Goal: Task Accomplishment & Management: Use online tool/utility

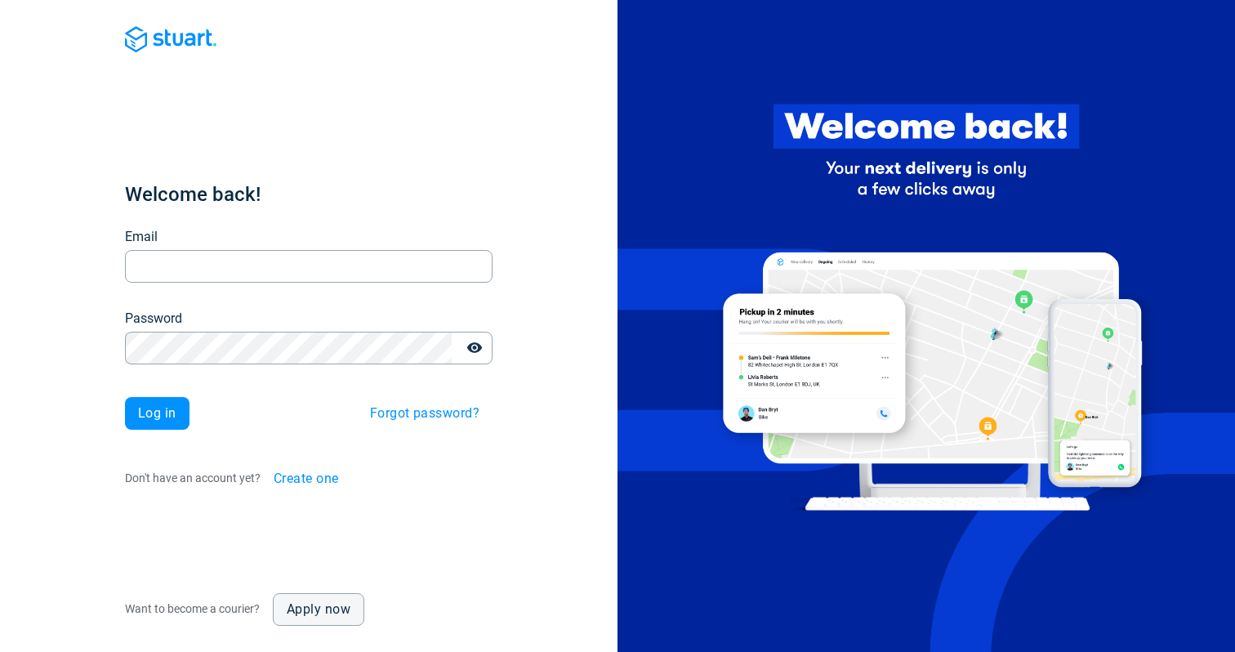
click at [408, 184] on h1 "Welcome back!" at bounding box center [309, 194] width 368 height 26
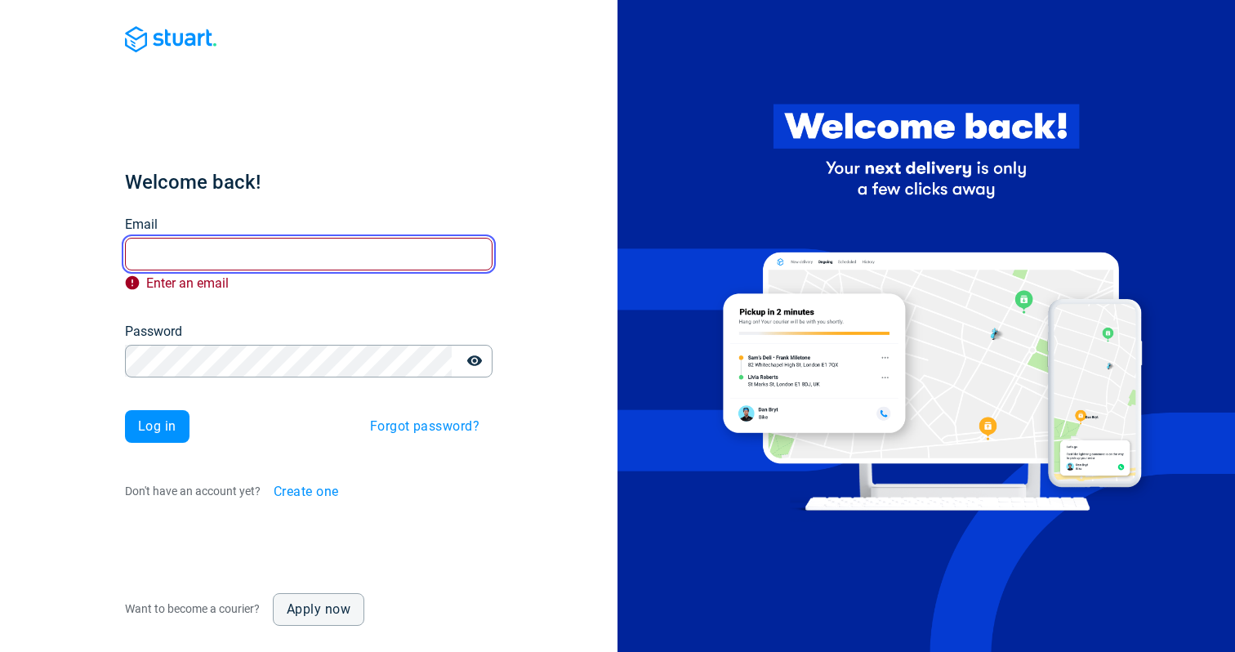
click at [251, 260] on input "Email" at bounding box center [309, 254] width 368 height 32
click at [559, 276] on div "Welcome back! Email Email Enter an email Password Password Log in Forgot passwo…" at bounding box center [308, 326] width 617 height 652
click at [340, 261] on input "Email" at bounding box center [309, 254] width 368 height 32
click at [305, 236] on div "Email Email Enter an email" at bounding box center [309, 255] width 368 height 81
click at [309, 255] on input "Email" at bounding box center [309, 254] width 368 height 32
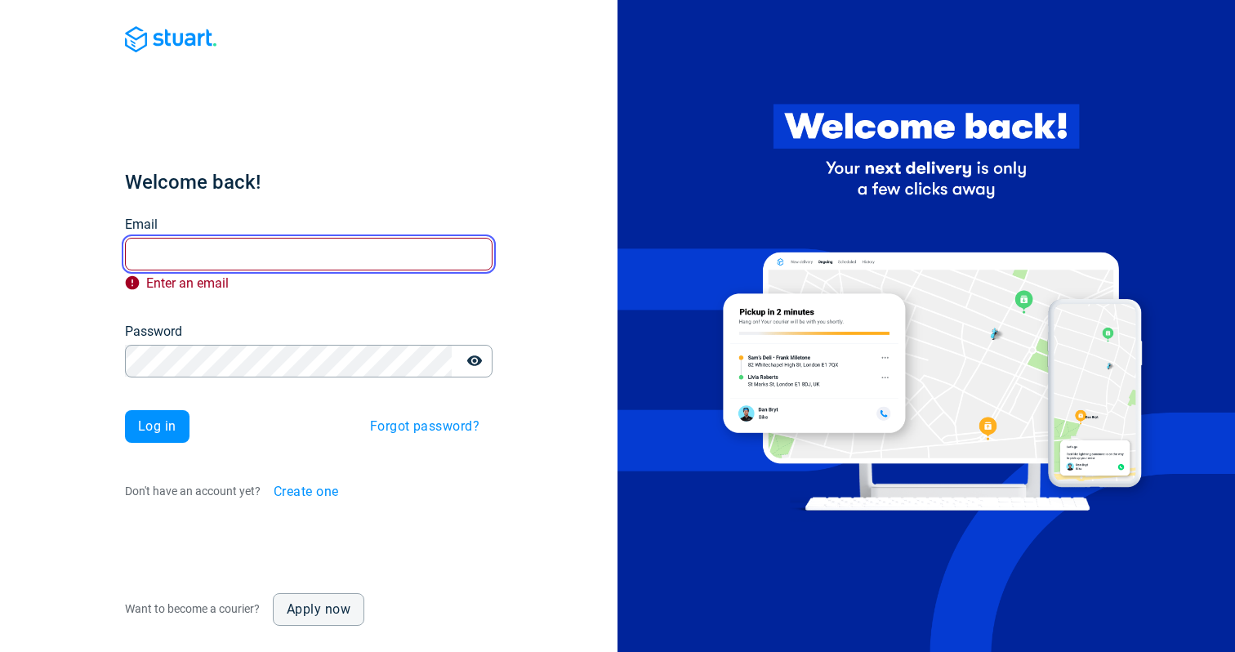
type input "cse+demo@stuart.com"
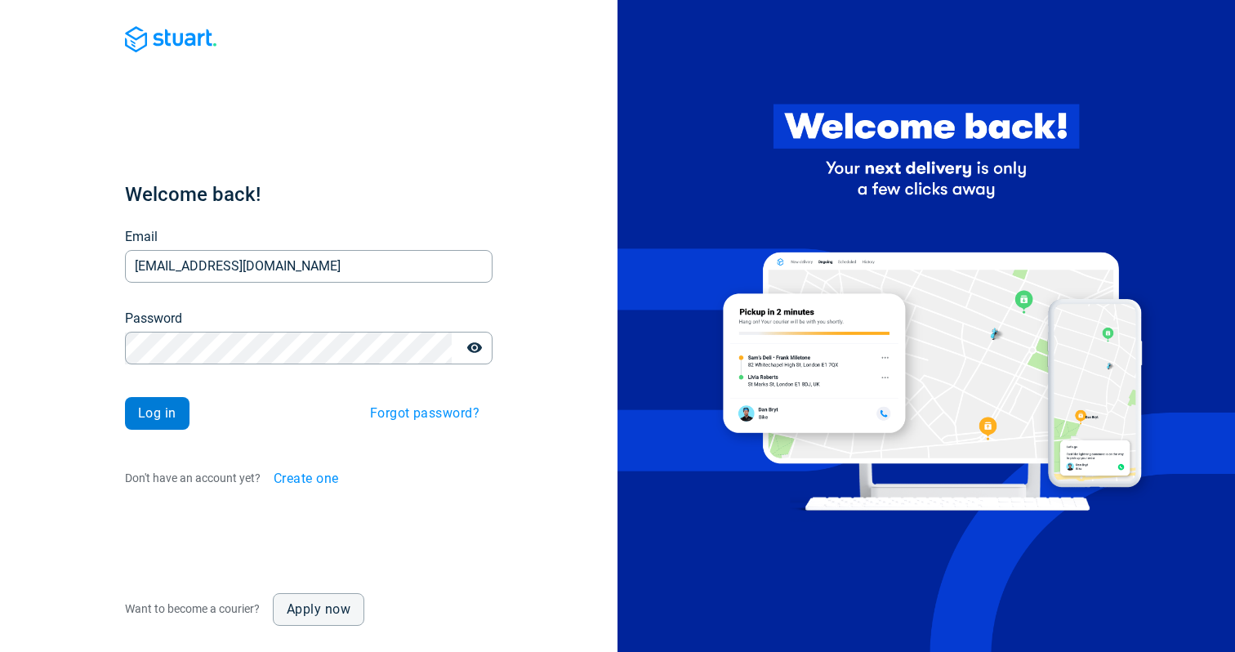
click at [180, 421] on button "Log in" at bounding box center [157, 413] width 65 height 33
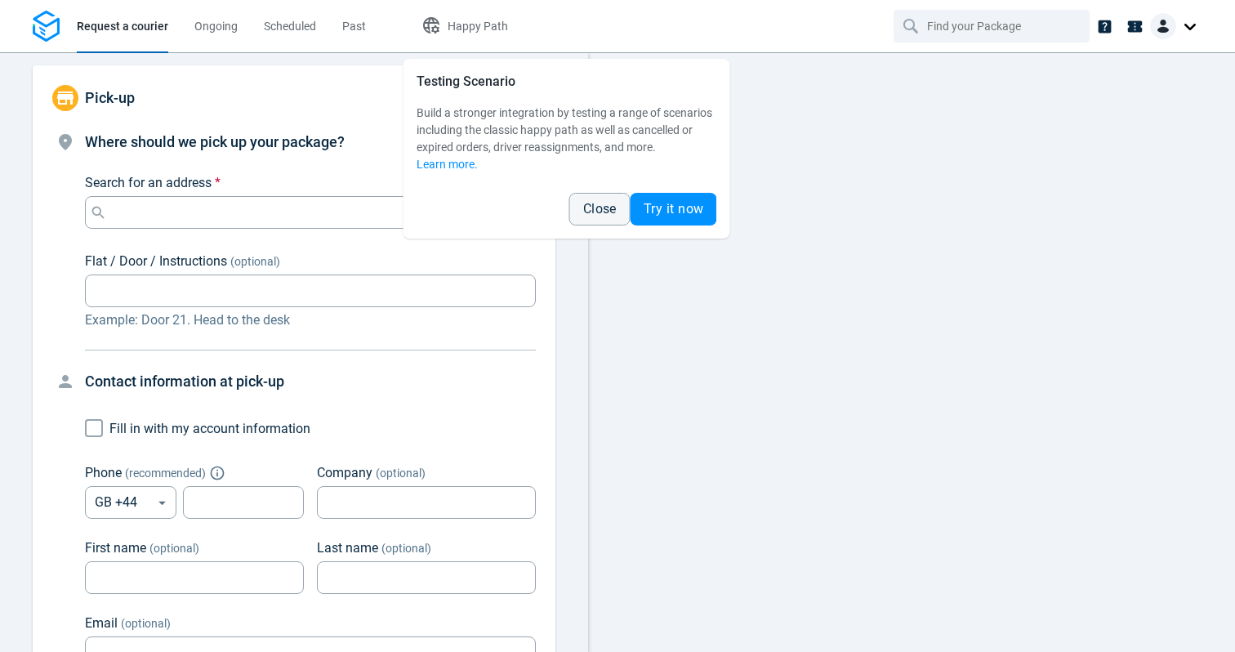
click at [1175, 23] on img at bounding box center [1163, 26] width 26 height 26
click at [1121, 88] on link "Settings" at bounding box center [1141, 100] width 116 height 26
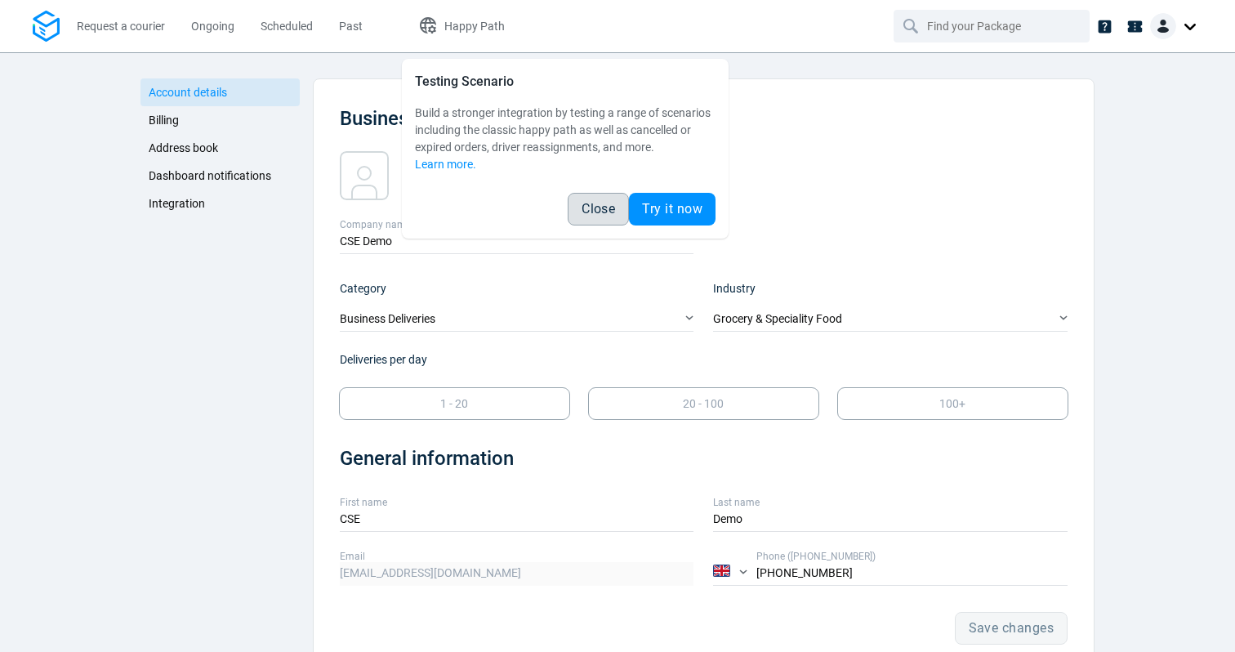
click at [575, 214] on button "Close" at bounding box center [598, 209] width 61 height 33
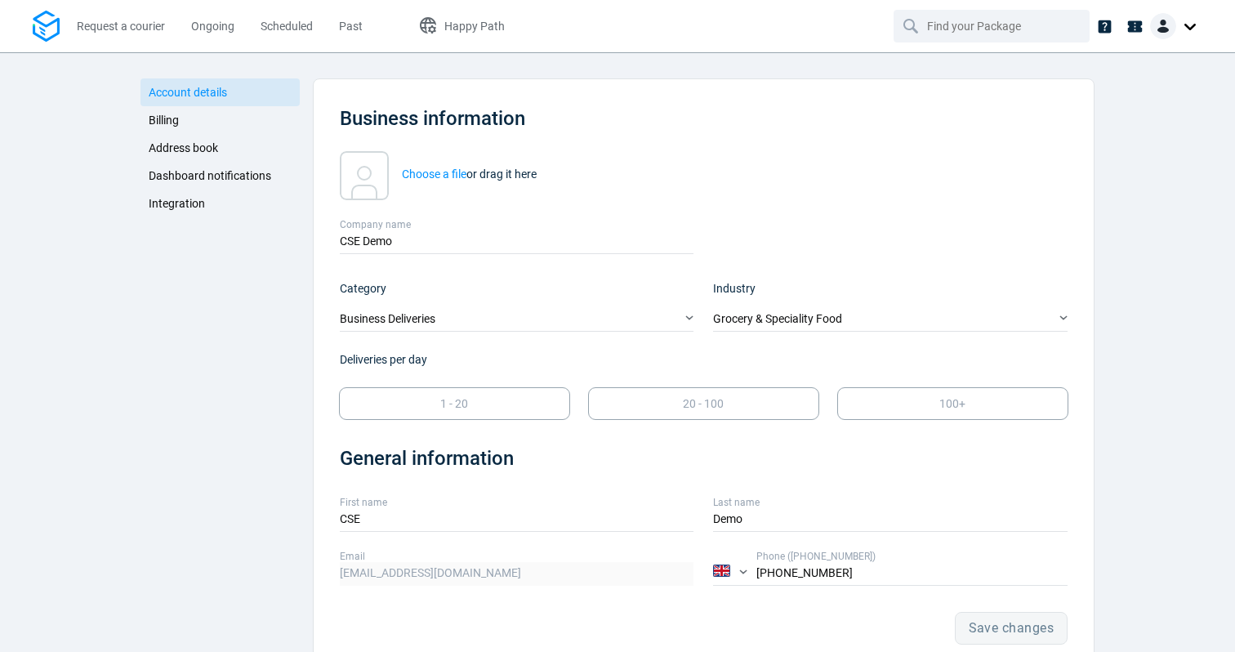
click at [160, 201] on span "Integration" at bounding box center [177, 203] width 56 height 13
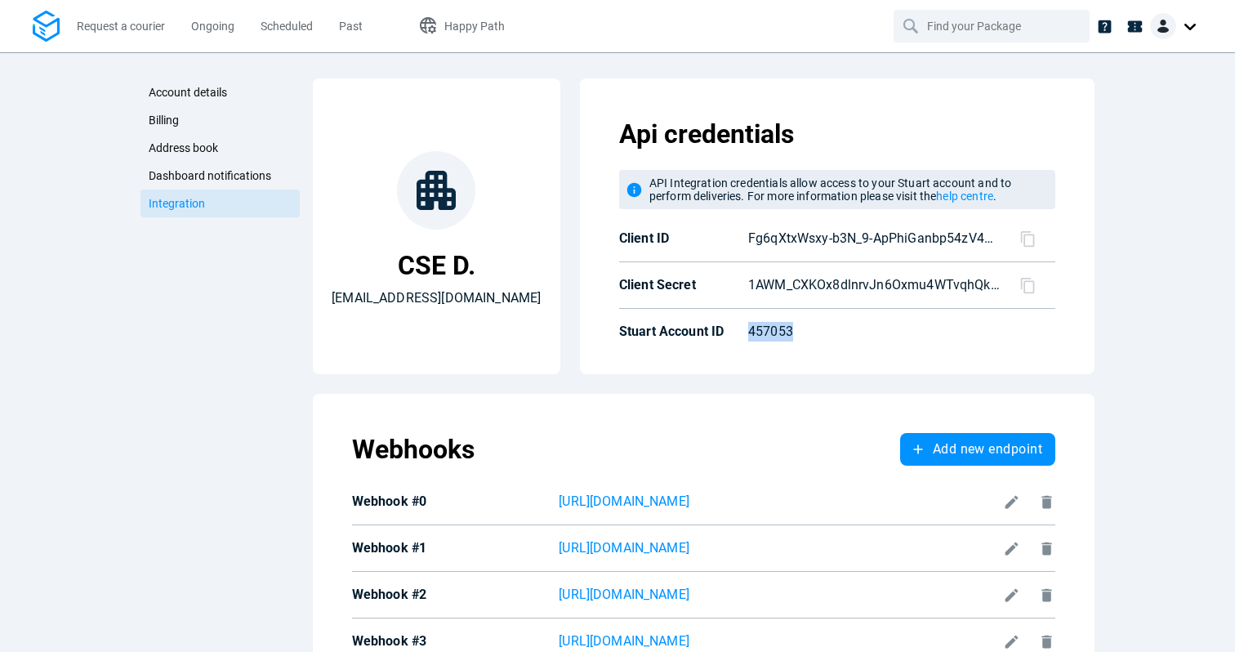
drag, startPoint x: 796, startPoint y: 328, endPoint x: 742, endPoint y: 328, distance: 53.1
click at [742, 328] on div "457053" at bounding box center [862, 328] width 240 height 26
copy p "457053"
click at [143, 32] on span "Request a courier" at bounding box center [121, 26] width 88 height 13
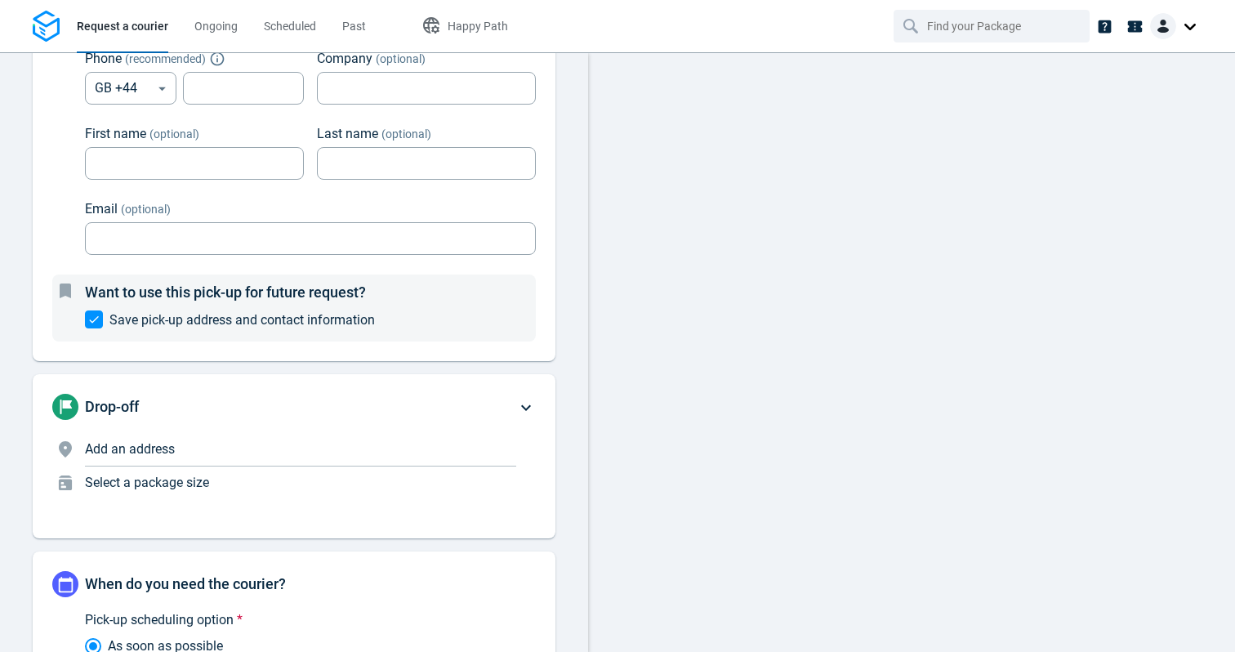
scroll to position [722, 0]
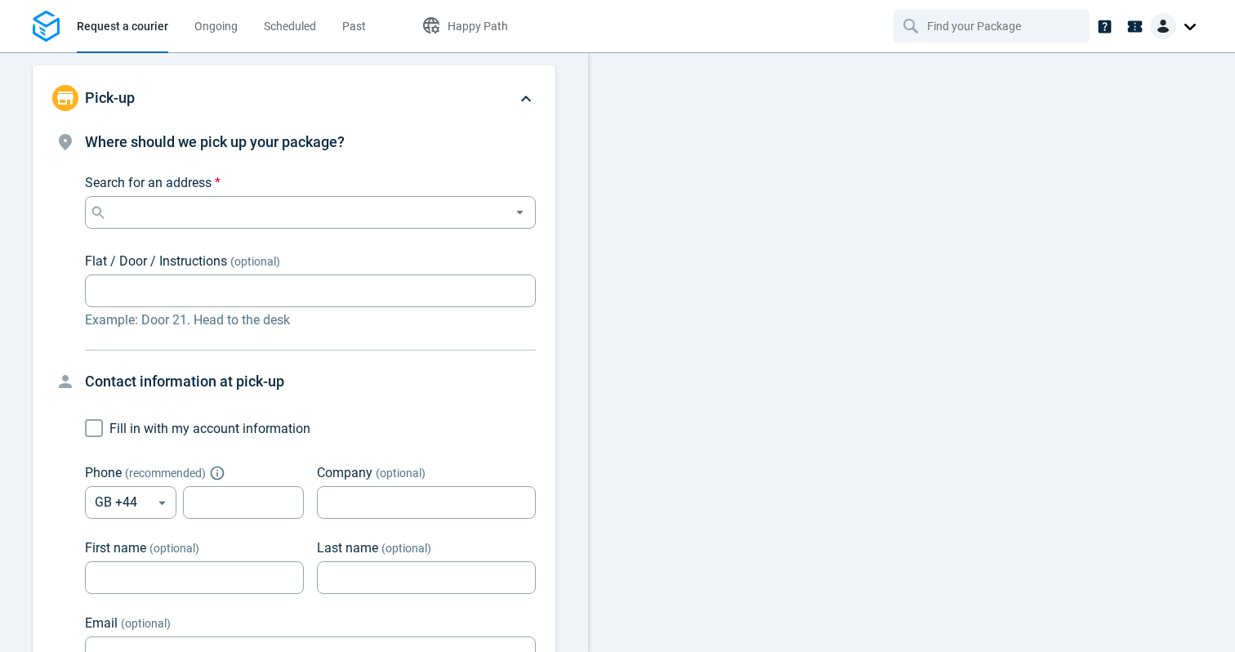
scroll to position [827, 0]
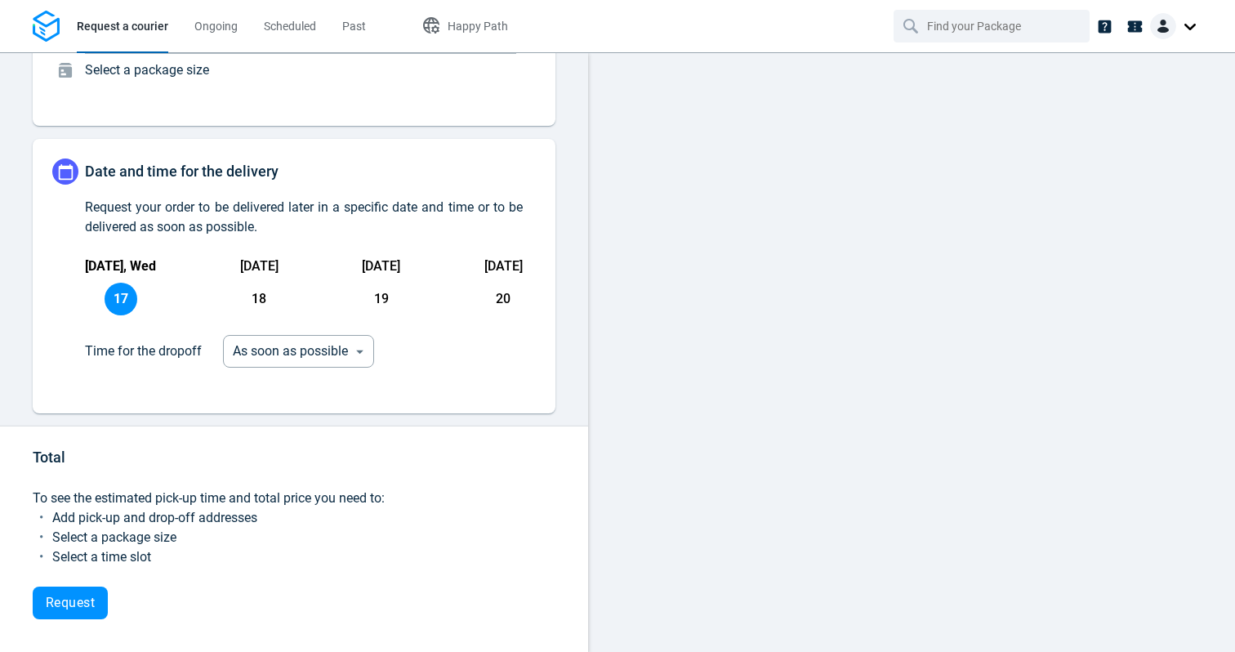
click at [261, 296] on span "18" at bounding box center [259, 299] width 33 height 33
type input "08:00:00-10:00:00-1"
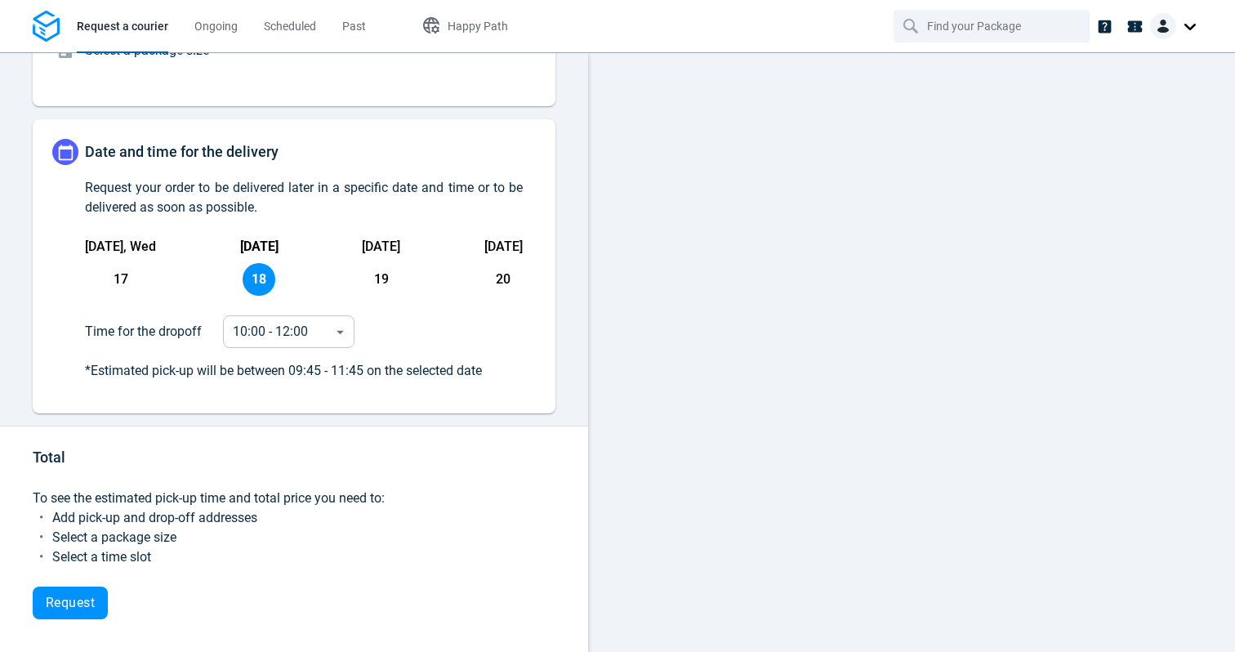
scroll to position [234, 0]
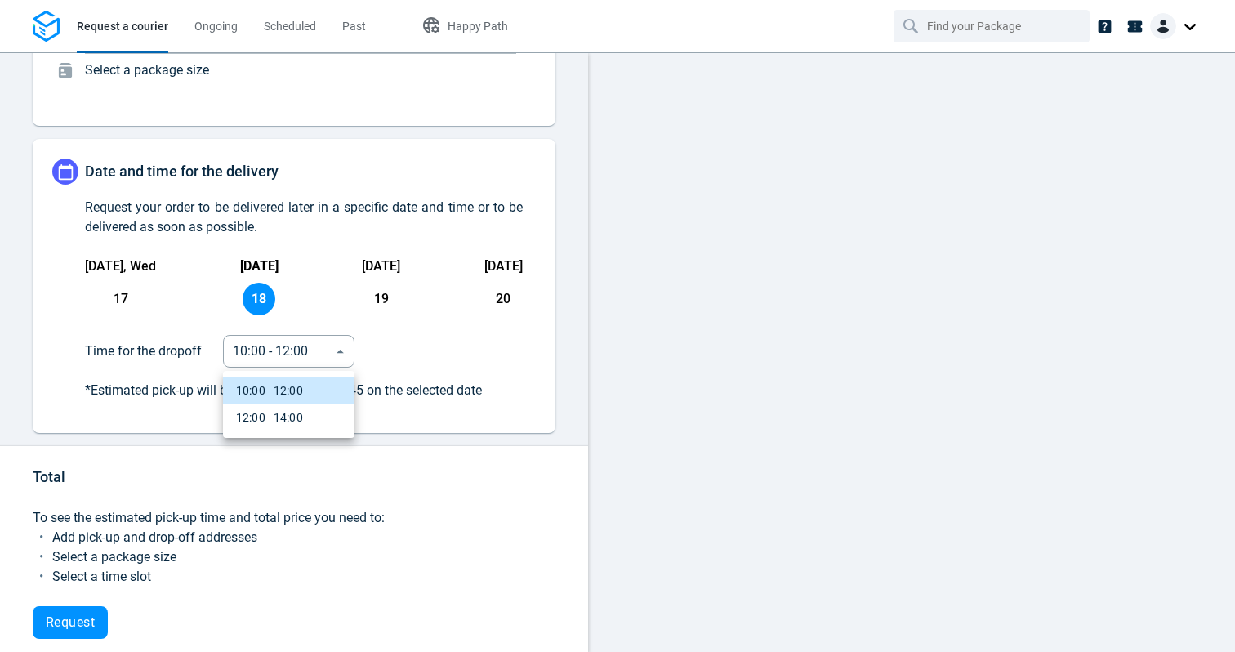
click at [299, 354] on body "Request a courier Ongoing Scheduled Past Happy Path Pick-up Add an address Wher…" at bounding box center [617, 326] width 1235 height 652
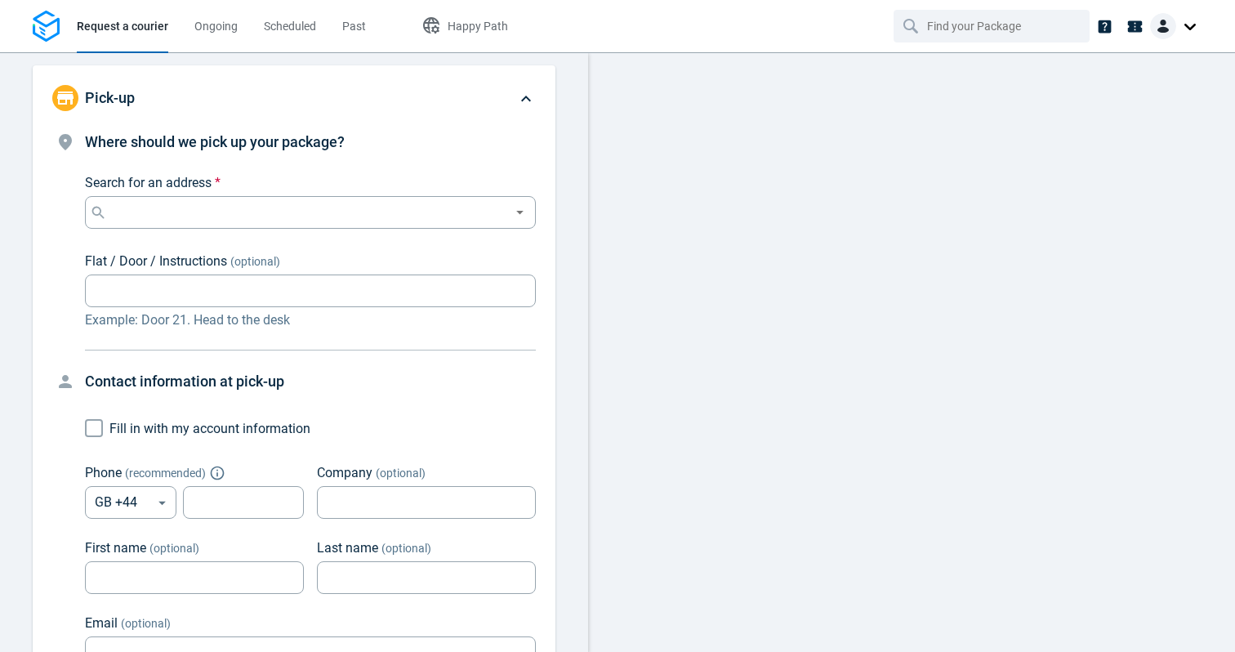
scroll to position [827, 0]
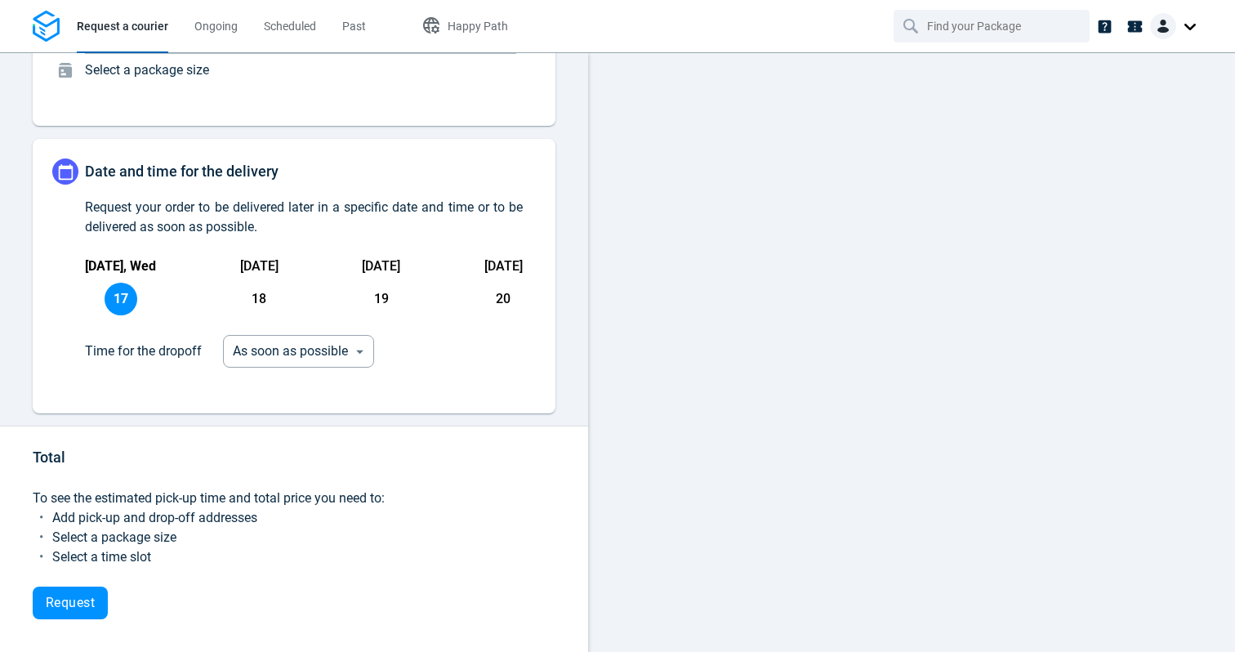
click at [266, 294] on span "18" at bounding box center [259, 299] width 33 height 33
type input "08:00:00-10:00:00-1"
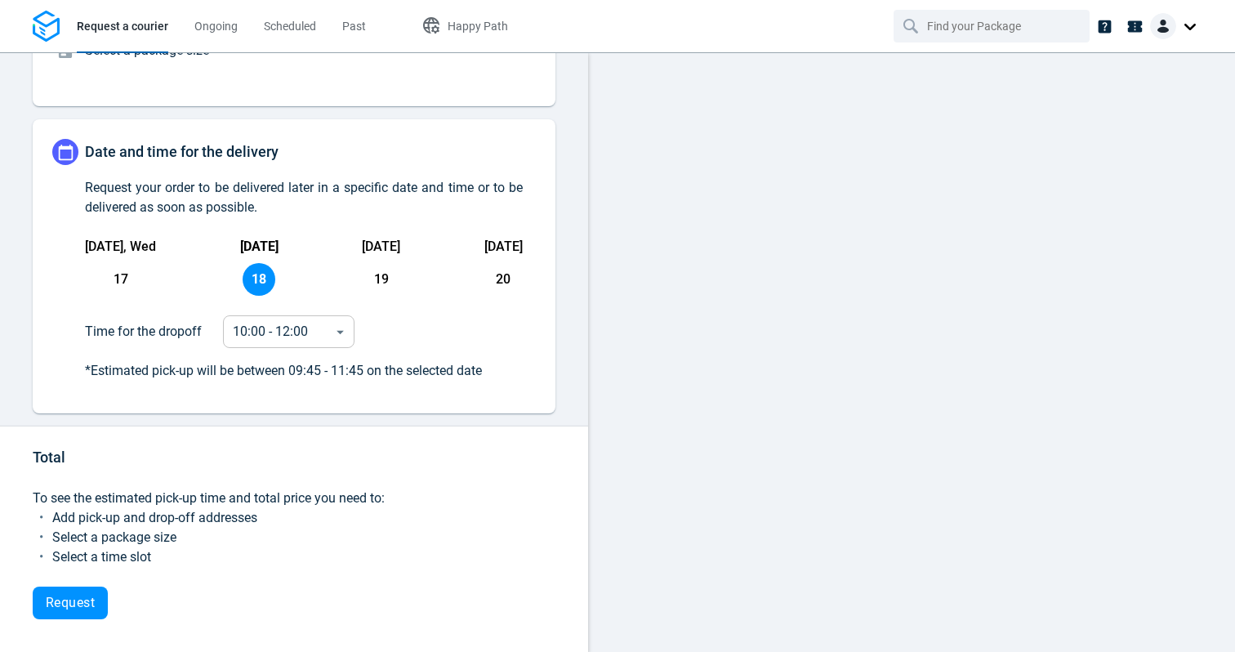
scroll to position [234, 0]
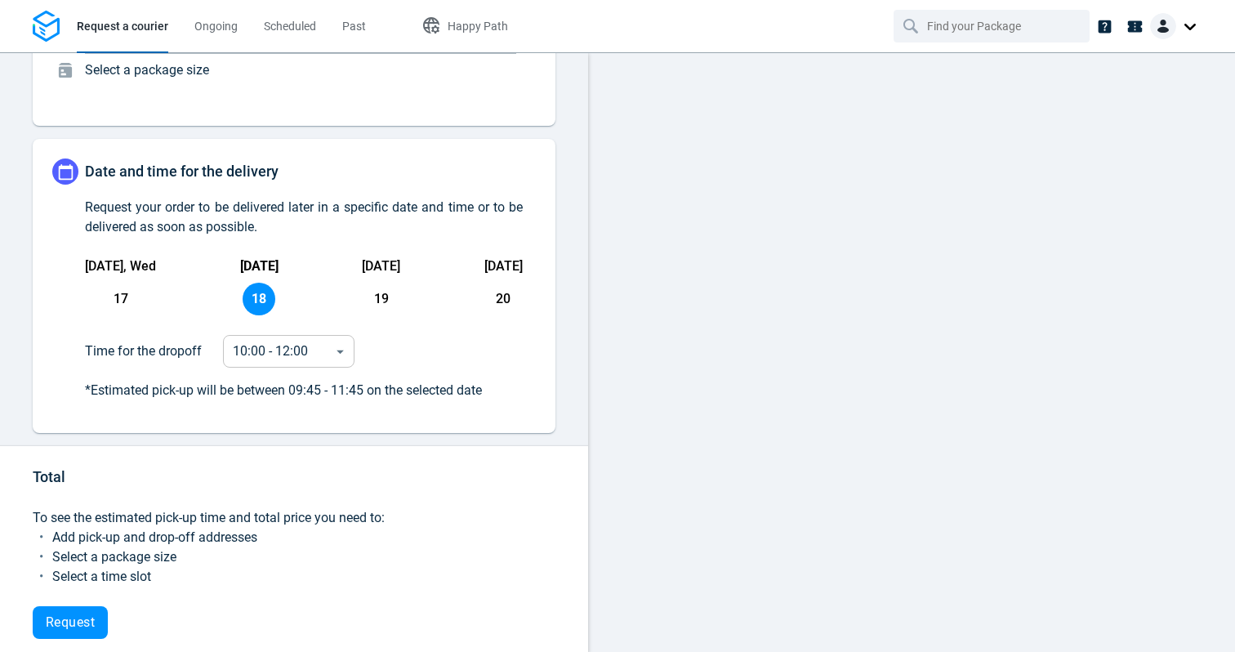
click at [286, 362] on body "Request a courier Ongoing Scheduled Past Happy Path Pick-up Add an address Wher…" at bounding box center [617, 326] width 1235 height 652
click at [372, 297] on div at bounding box center [617, 326] width 1235 height 652
click at [1166, 28] on img at bounding box center [1163, 26] width 26 height 26
click at [1127, 96] on span "Settings" at bounding box center [1133, 100] width 42 height 17
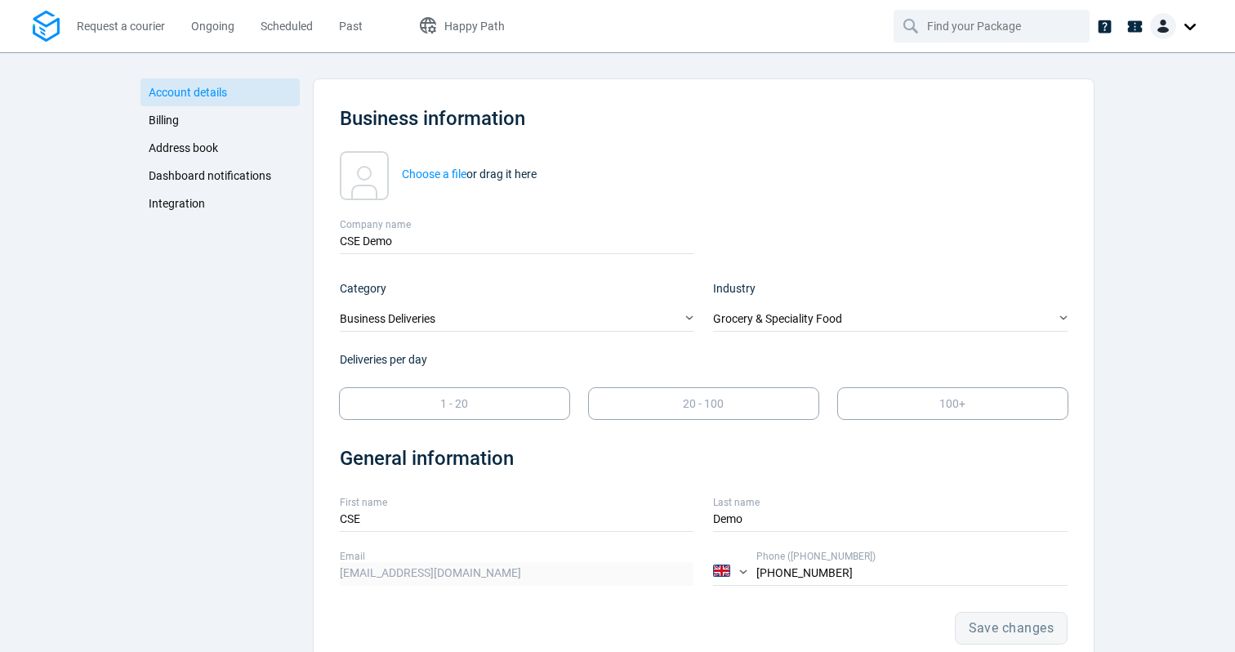
click at [172, 195] on link "Integration" at bounding box center [219, 203] width 159 height 28
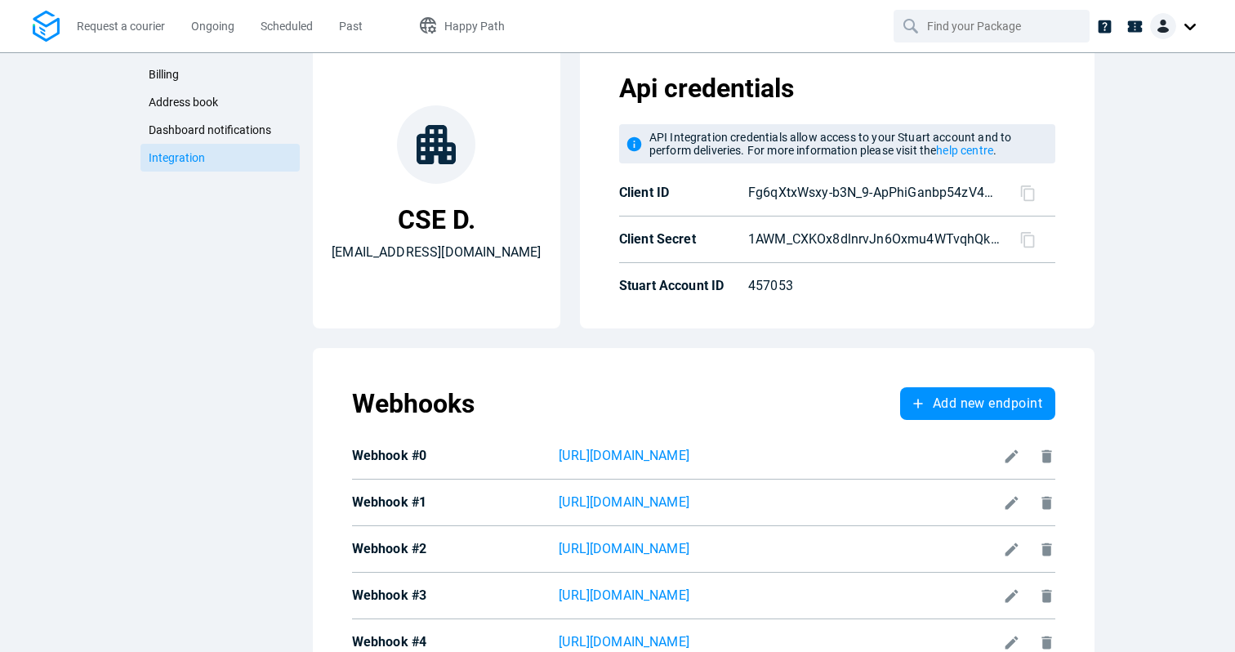
scroll to position [20, 0]
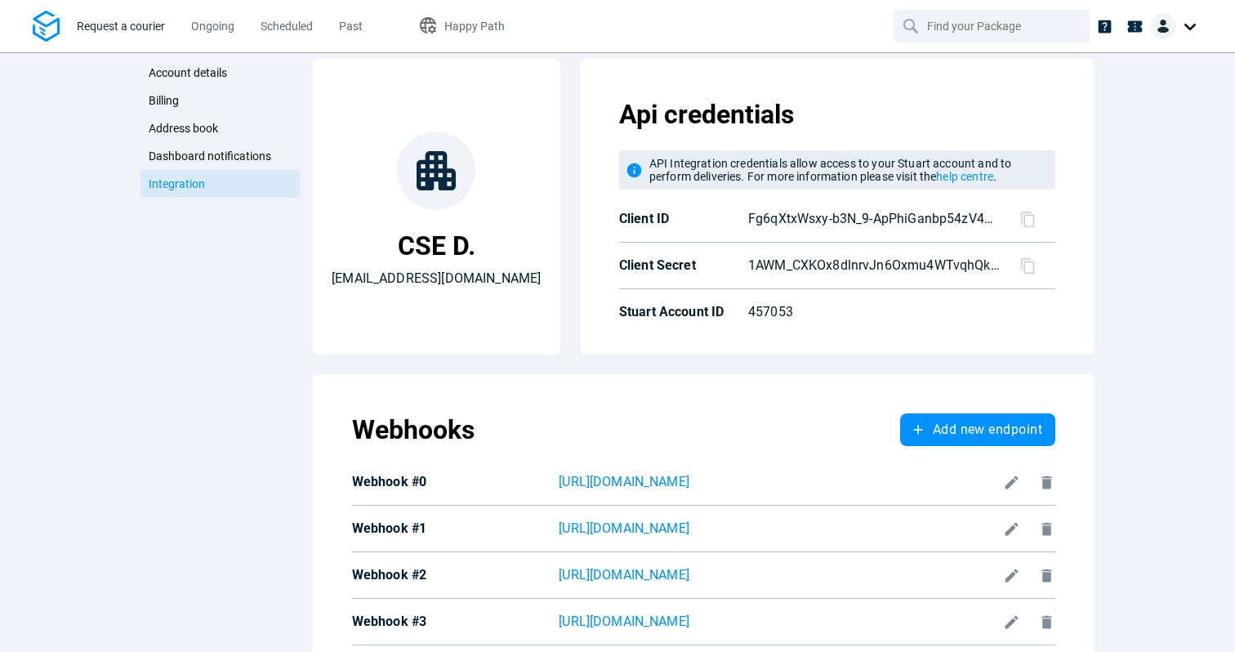
click at [106, 33] on span "Request a courier" at bounding box center [121, 26] width 88 height 17
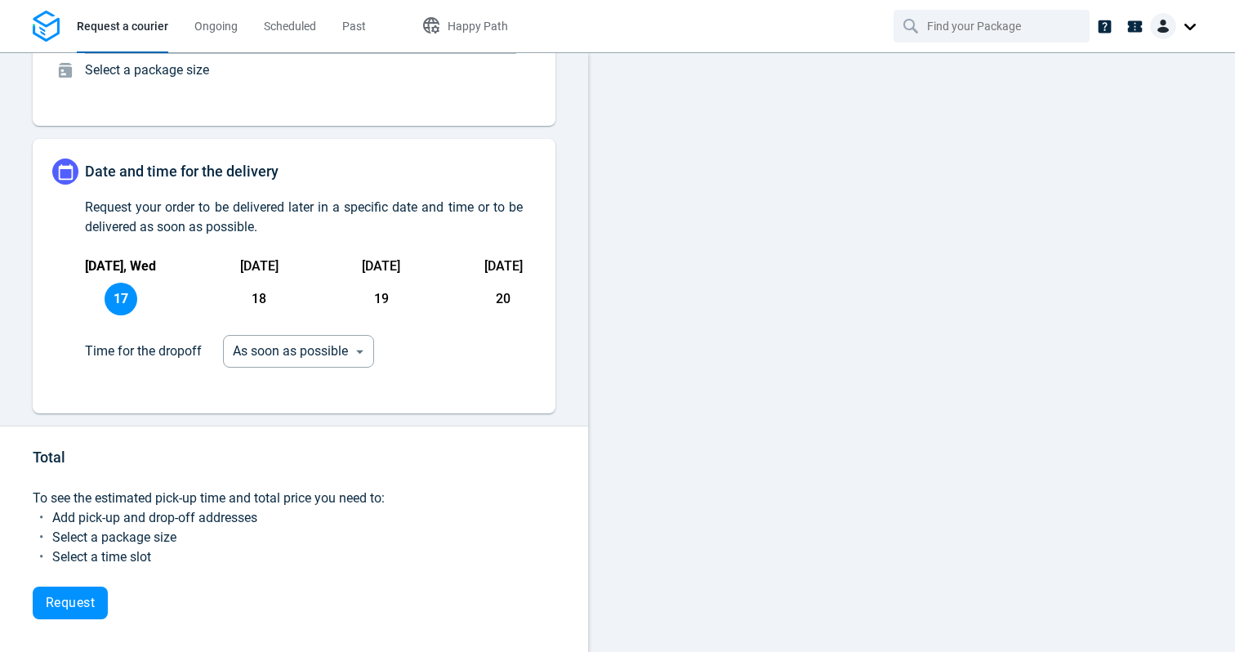
click at [128, 292] on span "17" at bounding box center [121, 299] width 33 height 33
click at [282, 347] on body "Request a courier Ongoing Scheduled Past Happy Path Pick-up Add an address Wher…" at bounding box center [617, 326] width 1235 height 652
click at [256, 301] on div at bounding box center [617, 326] width 1235 height 652
click at [257, 296] on span "18" at bounding box center [259, 299] width 33 height 33
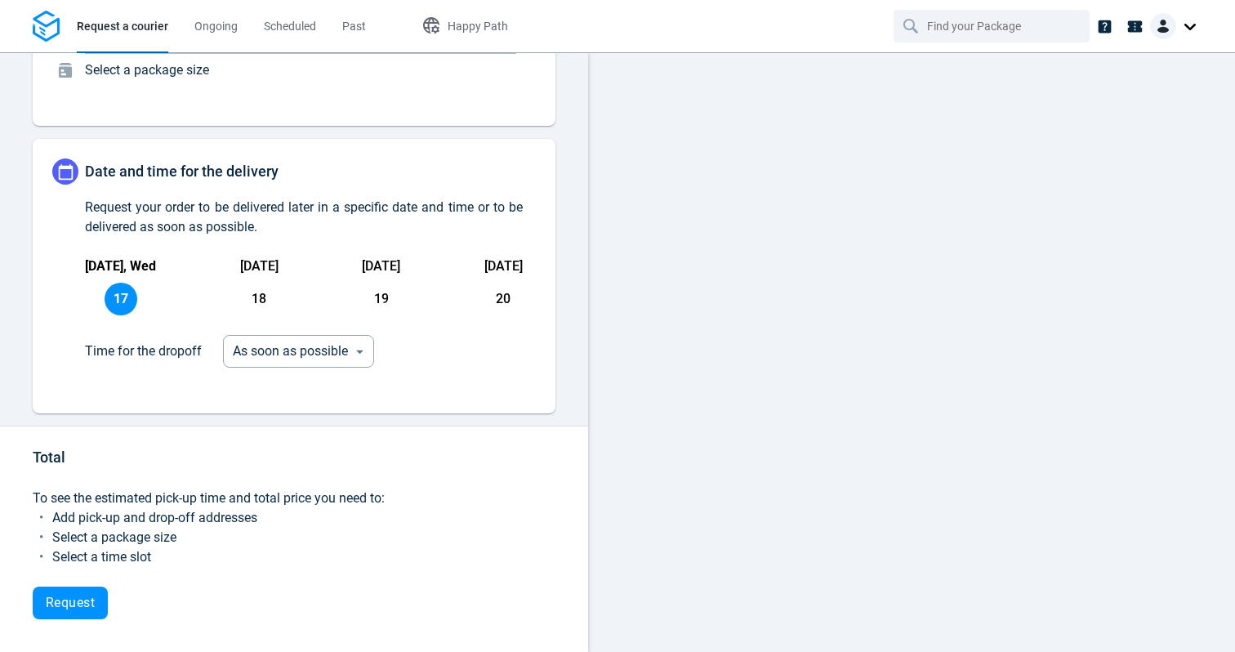
type input "08:00:00-10:00:00-1"
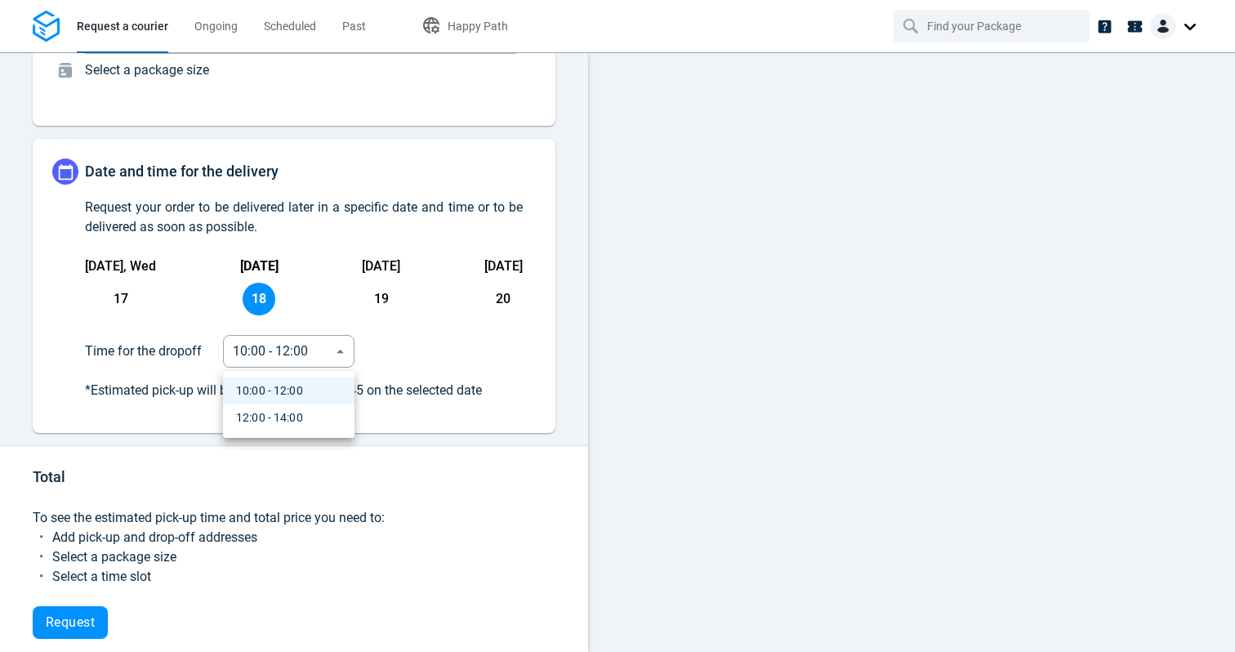
click at [288, 359] on body "Request a courier Ongoing Scheduled Past Happy Path Pick-up Add an address Wher…" at bounding box center [617, 326] width 1235 height 652
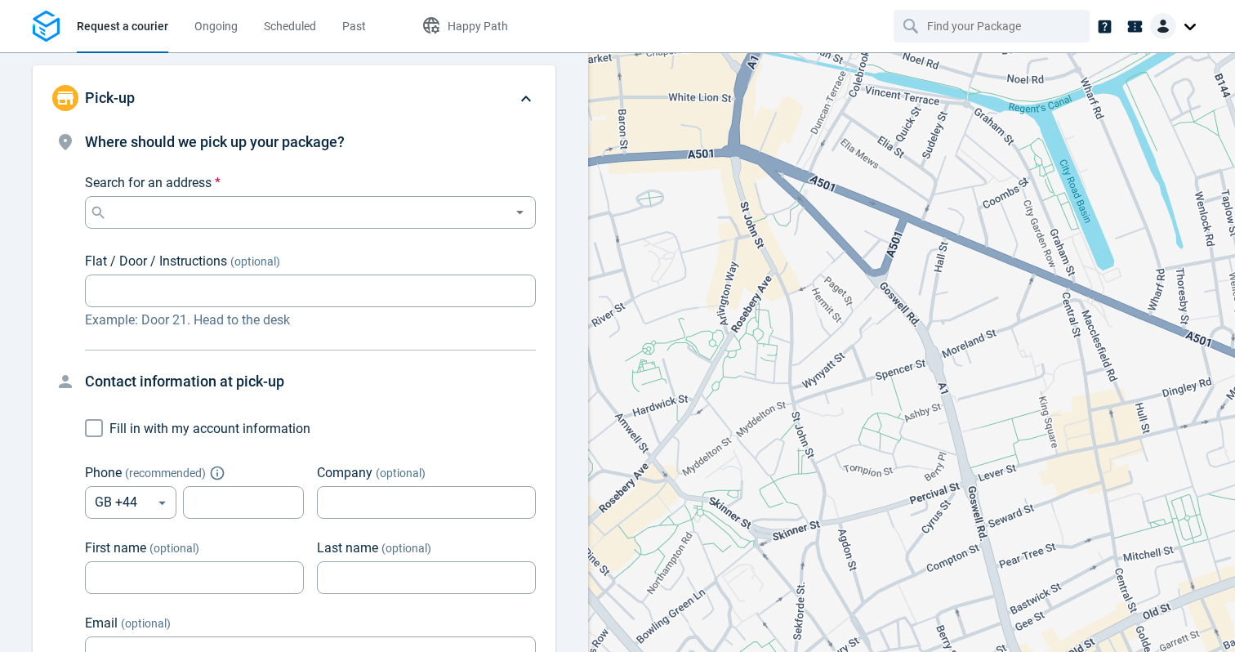
scroll to position [827, 0]
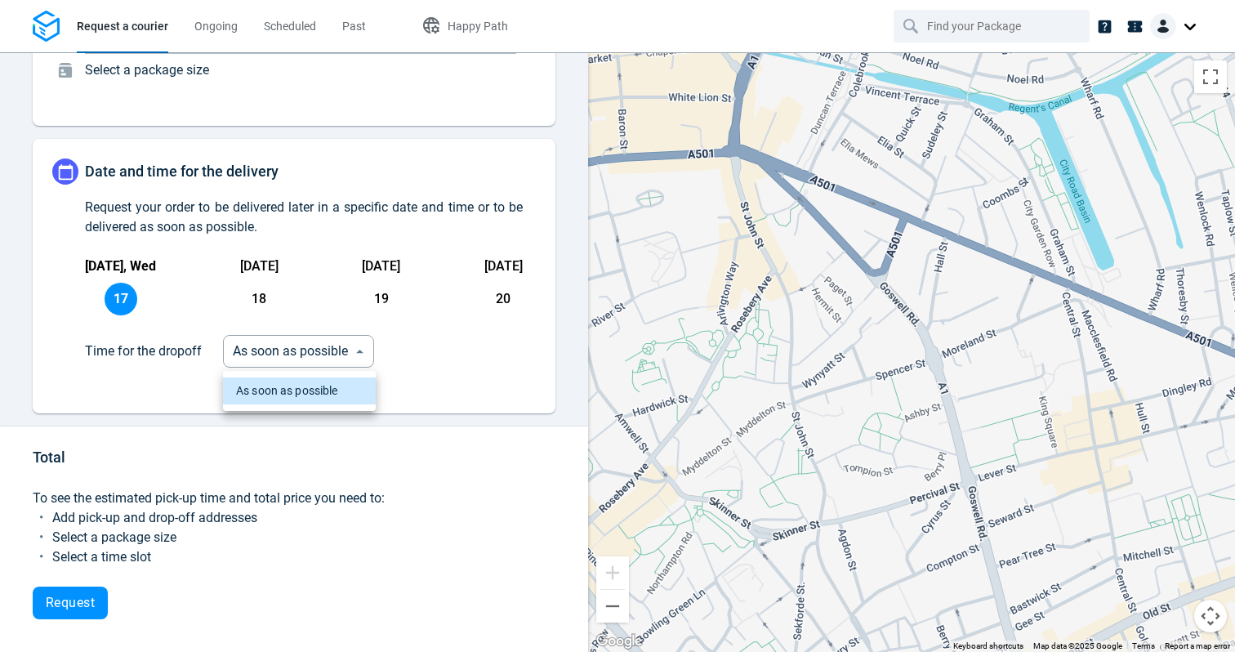
click at [286, 367] on body "Request a courier Ongoing Scheduled Past Happy Path Pick-up Add an address Wher…" at bounding box center [617, 326] width 1235 height 652
click at [249, 289] on div at bounding box center [617, 326] width 1235 height 652
click at [255, 296] on span "18" at bounding box center [259, 299] width 33 height 33
type input "08:00:00-10:00:00-1"
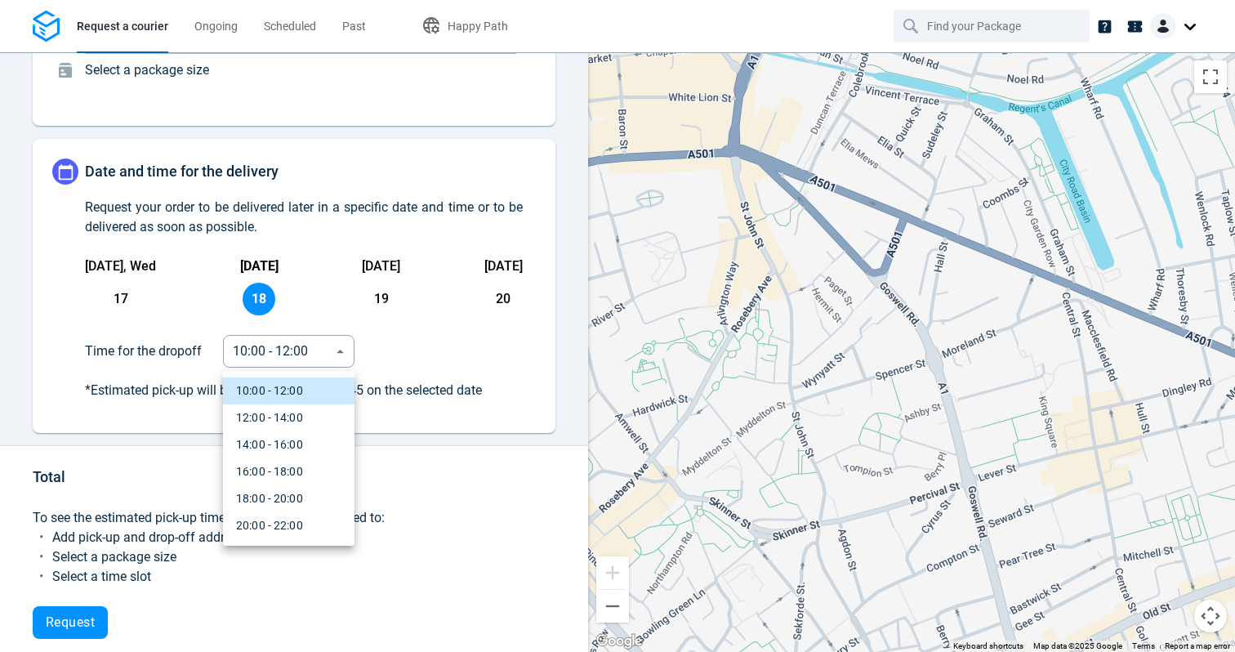
click at [288, 347] on body "Request a courier Ongoing Scheduled Past Happy Path Pick-up Add an address Wher…" at bounding box center [617, 326] width 1235 height 652
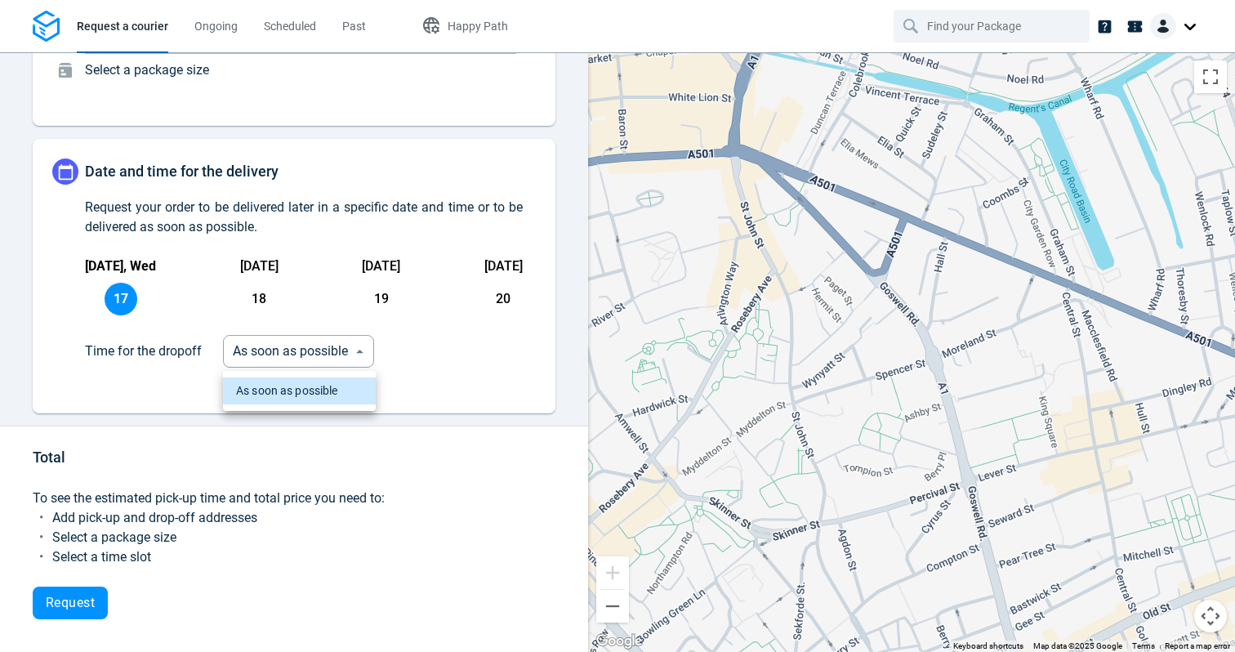
click at [268, 340] on body "Request a courier Ongoing Scheduled Past Happy Path Pick-up Add an address Wher…" at bounding box center [617, 326] width 1235 height 652
click at [256, 302] on div at bounding box center [617, 326] width 1235 height 652
click at [257, 296] on span "18" at bounding box center [259, 299] width 33 height 33
type input "16:00:00-18:00:00-1"
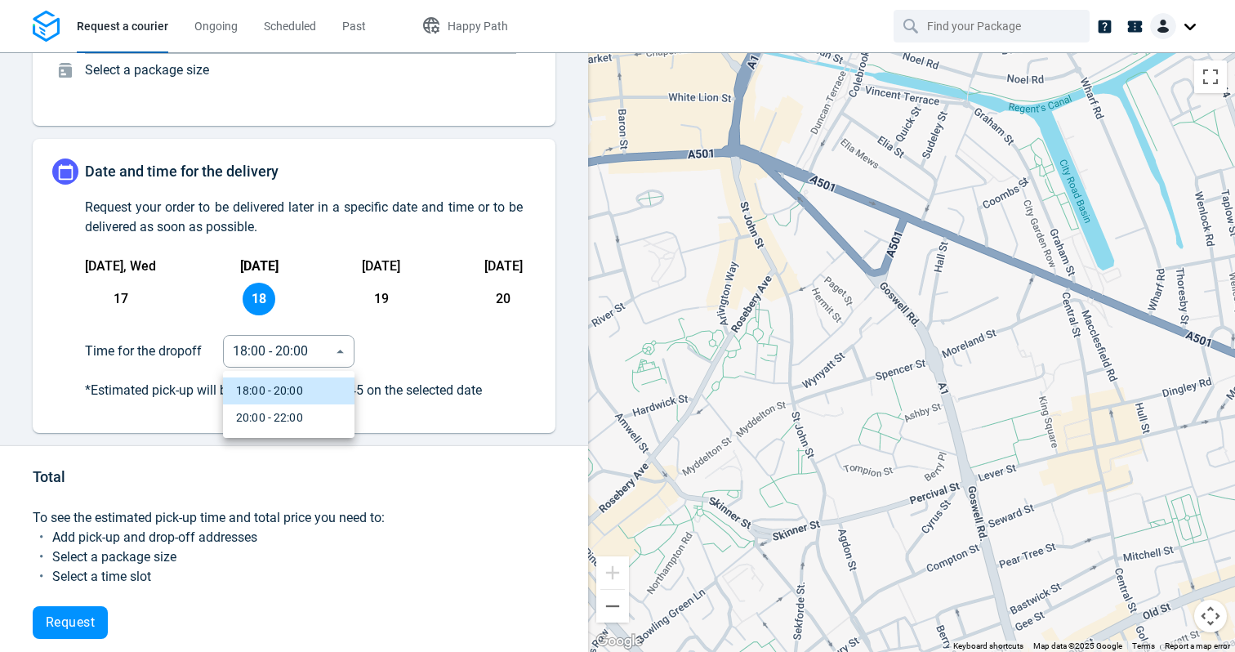
click at [267, 349] on body "Request a courier Ongoing Scheduled Past Happy Path Pick-up Add an address Wher…" at bounding box center [617, 326] width 1235 height 652
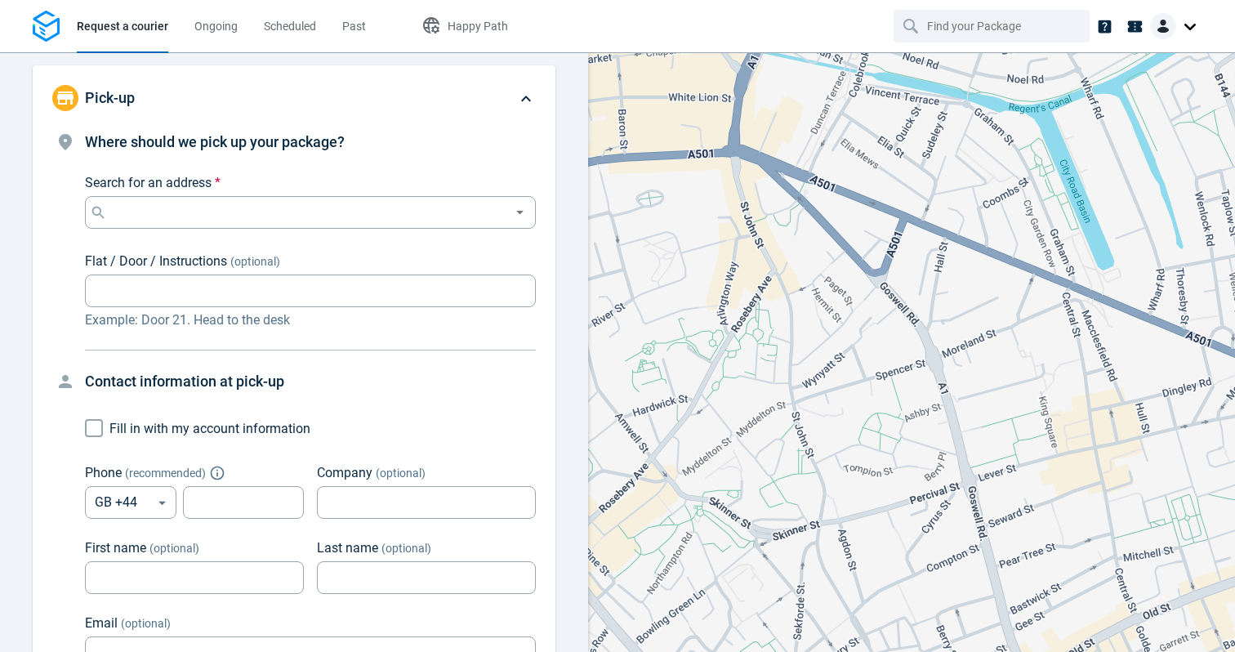
scroll to position [827, 0]
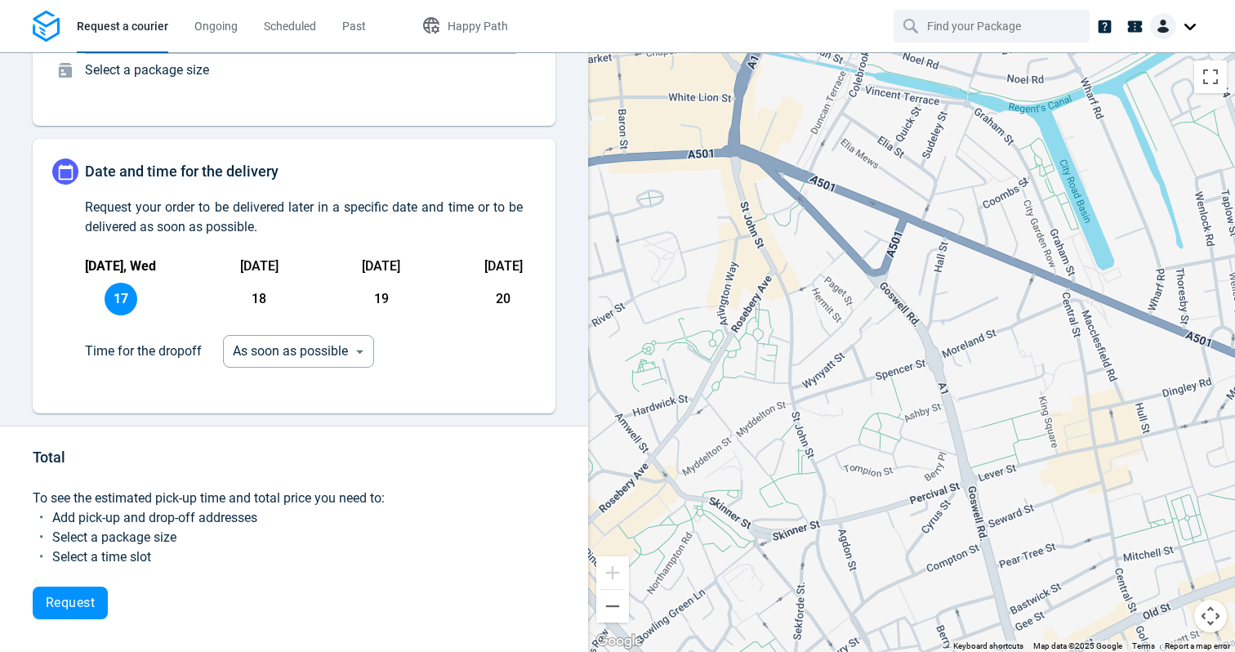
click at [256, 299] on span "18" at bounding box center [259, 299] width 33 height 33
type input "16:00:00-18:00:00-1"
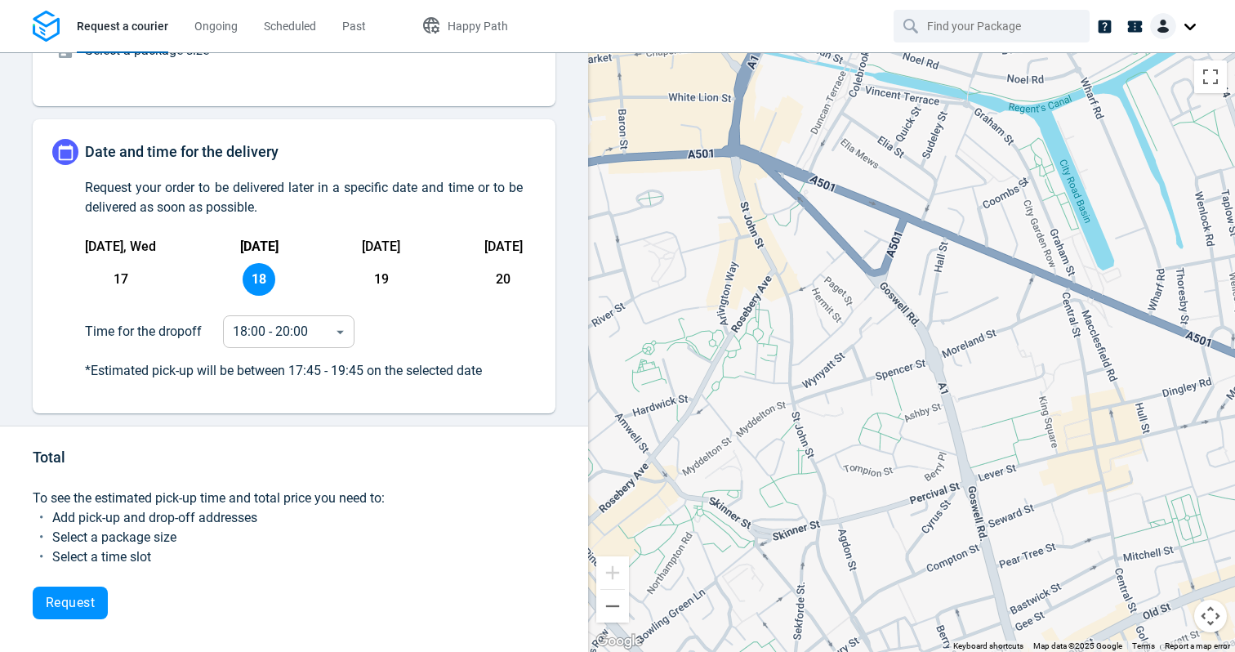
scroll to position [234, 0]
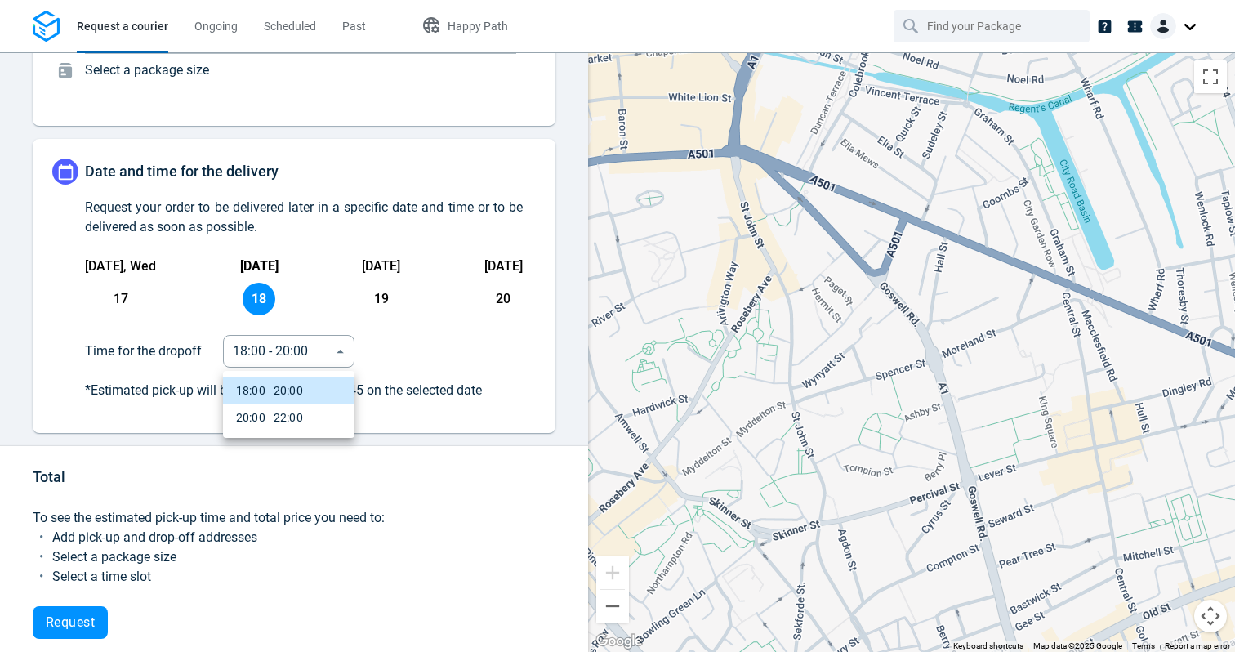
click at [265, 344] on body "Request a courier Ongoing Scheduled Past Happy Path Pick-up Add an address Wher…" at bounding box center [617, 326] width 1235 height 652
